Goal: Navigation & Orientation: Find specific page/section

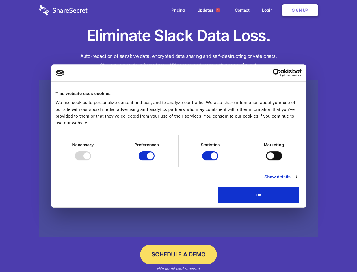
click at [91, 160] on div at bounding box center [83, 155] width 16 height 9
click at [155, 160] on input "Preferences" at bounding box center [147, 155] width 16 height 9
checkbox input "false"
click at [211, 160] on input "Statistics" at bounding box center [210, 155] width 16 height 9
checkbox input "false"
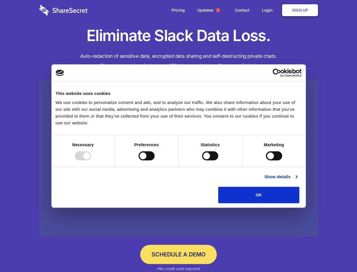
click at [266, 160] on input "Marketing" at bounding box center [274, 155] width 16 height 9
checkbox input "true"
click at [297, 180] on link "Show details" at bounding box center [281, 176] width 33 height 7
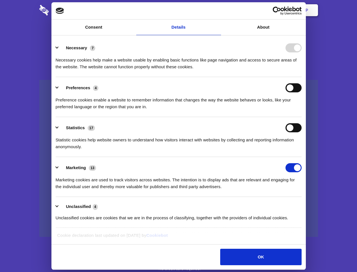
click at [302, 77] on li "Necessary 7 Necessary cookies help make a website usable by enabling basic func…" at bounding box center [179, 57] width 246 height 40
click at [218, 10] on span "1" at bounding box center [218, 10] width 5 height 5
